Goal: Transaction & Acquisition: Purchase product/service

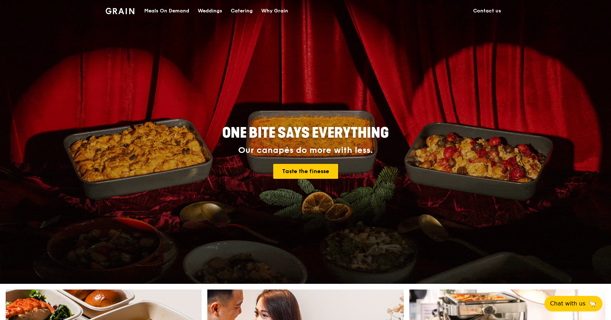
click at [176, 13] on div "Meals On Demand" at bounding box center [166, 10] width 45 height 21
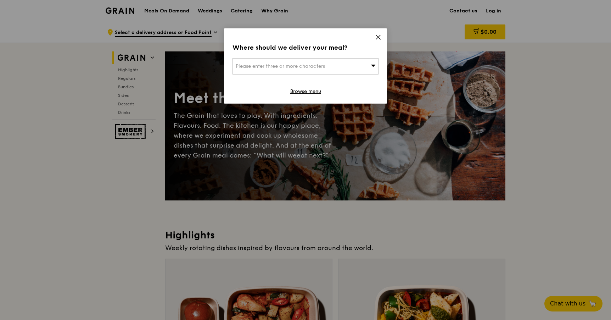
click at [381, 36] on div "Where should we deliver your meal? Please enter three or more characters Browse…" at bounding box center [305, 65] width 163 height 75
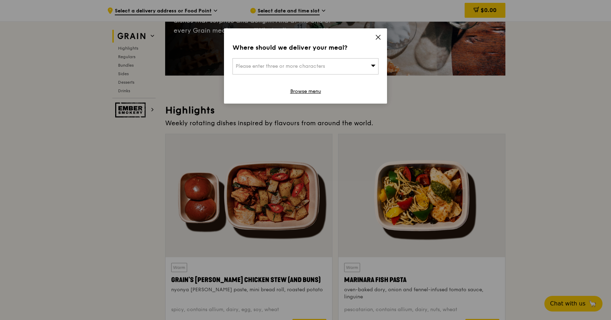
scroll to position [125, 0]
click at [377, 36] on icon at bounding box center [378, 37] width 4 height 4
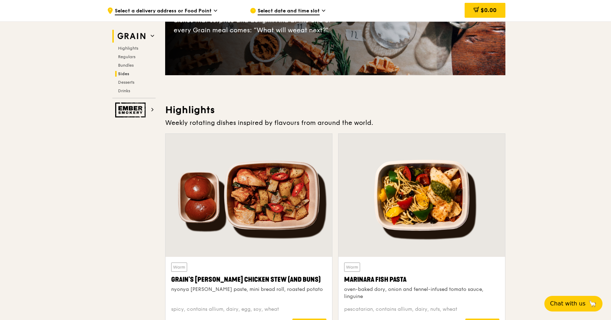
click at [125, 75] on span "Sides" at bounding box center [123, 73] width 11 height 5
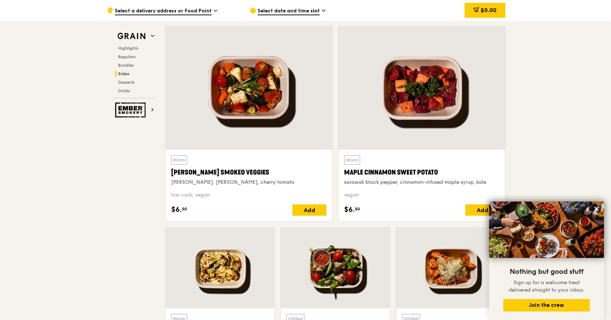
scroll to position [1697, 0]
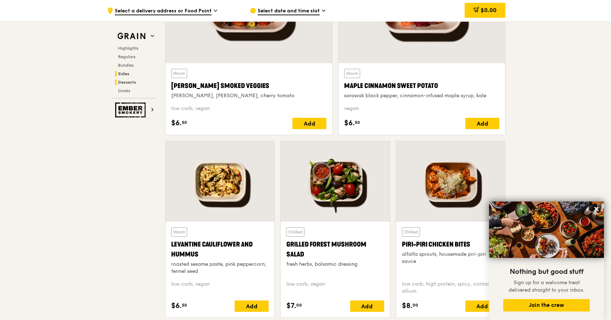
click at [131, 81] on span "Desserts" at bounding box center [127, 82] width 18 height 5
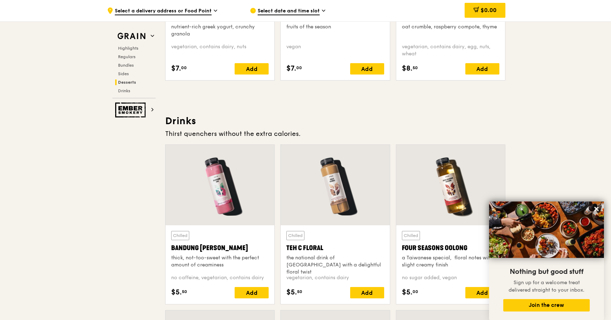
scroll to position [2367, 0]
